Goal: Navigation & Orientation: Find specific page/section

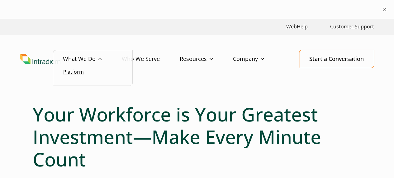
click at [82, 71] on link "Platform" at bounding box center [73, 71] width 21 height 7
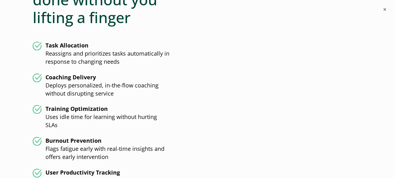
scroll to position [1598, 2]
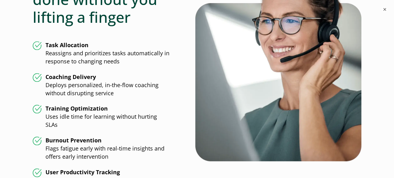
click at [348, 121] on img at bounding box center [279, 59] width 166 height 204
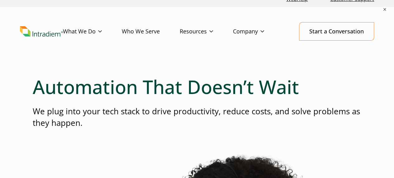
scroll to position [0, 0]
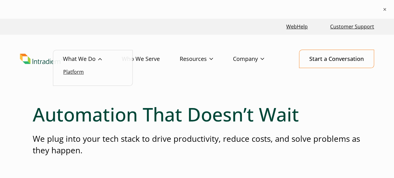
click at [77, 71] on link "Platform" at bounding box center [73, 71] width 21 height 7
